Goal: Transaction & Acquisition: Subscribe to service/newsletter

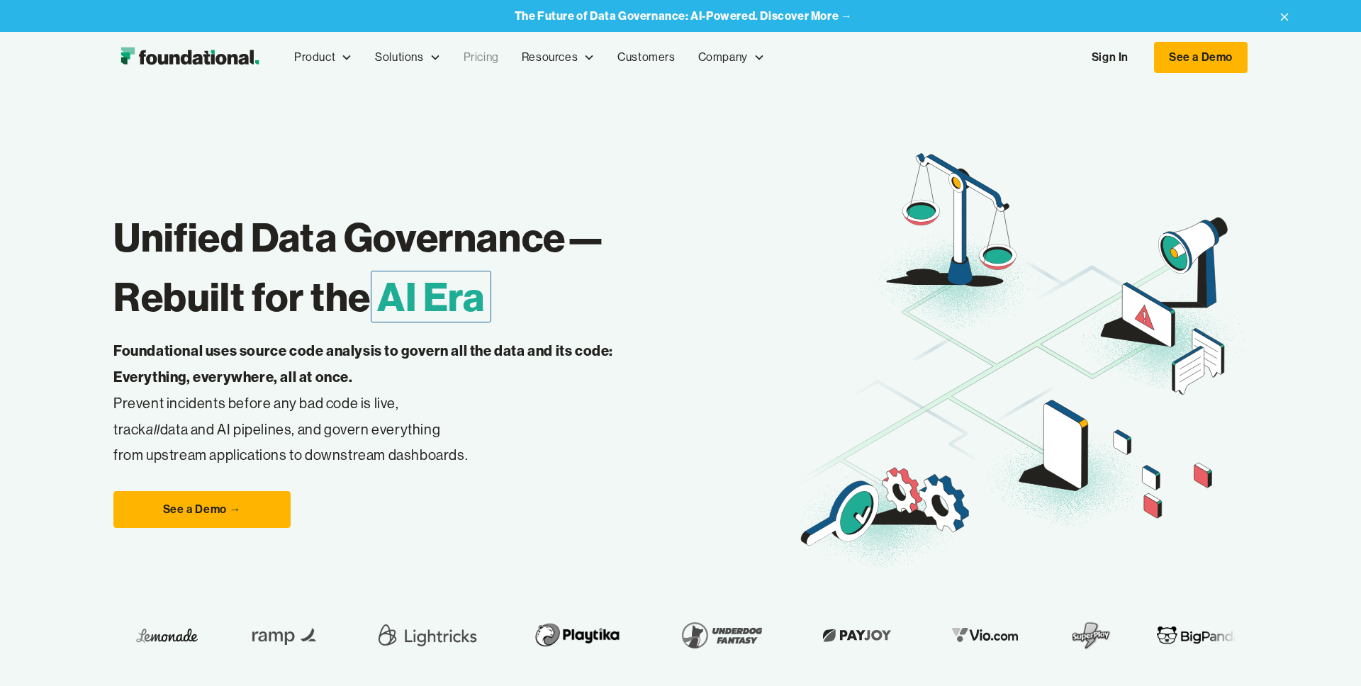
click at [483, 59] on link "Pricing" at bounding box center [481, 57] width 58 height 47
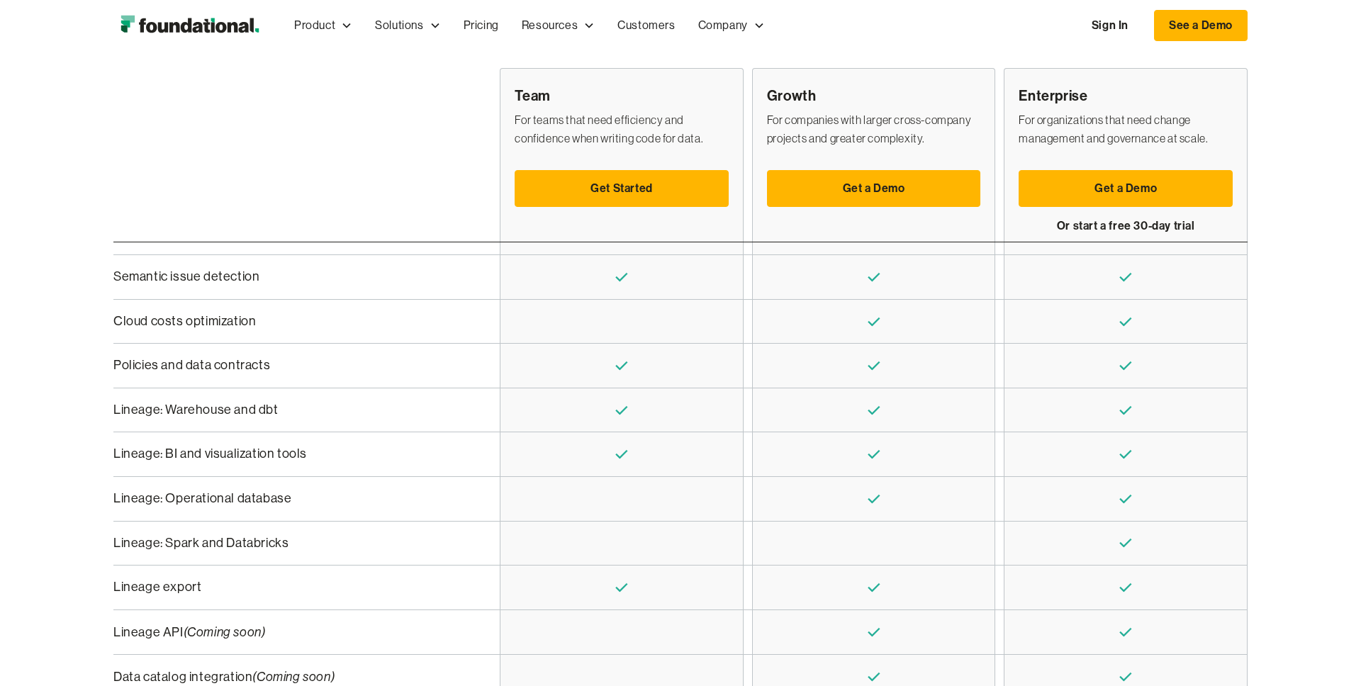
scroll to position [418, 0]
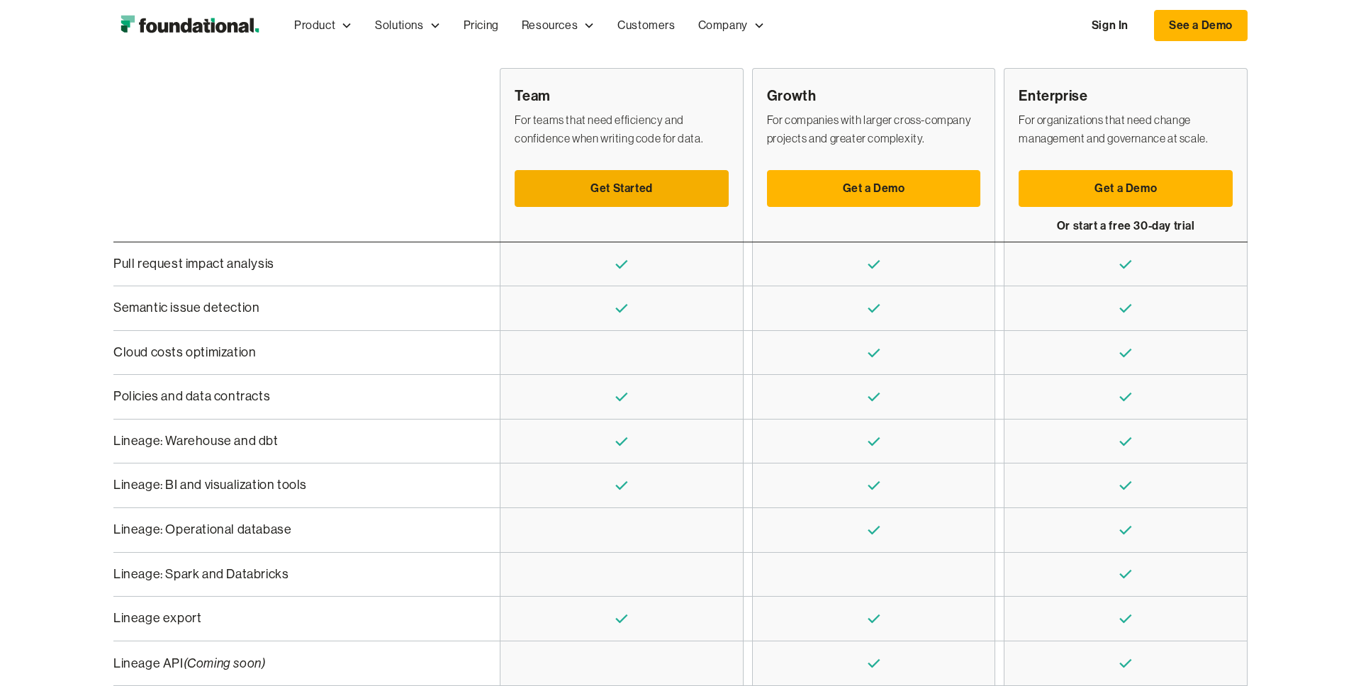
click at [631, 186] on link "Get Started" at bounding box center [622, 188] width 214 height 37
